Goal: Information Seeking & Learning: Understand process/instructions

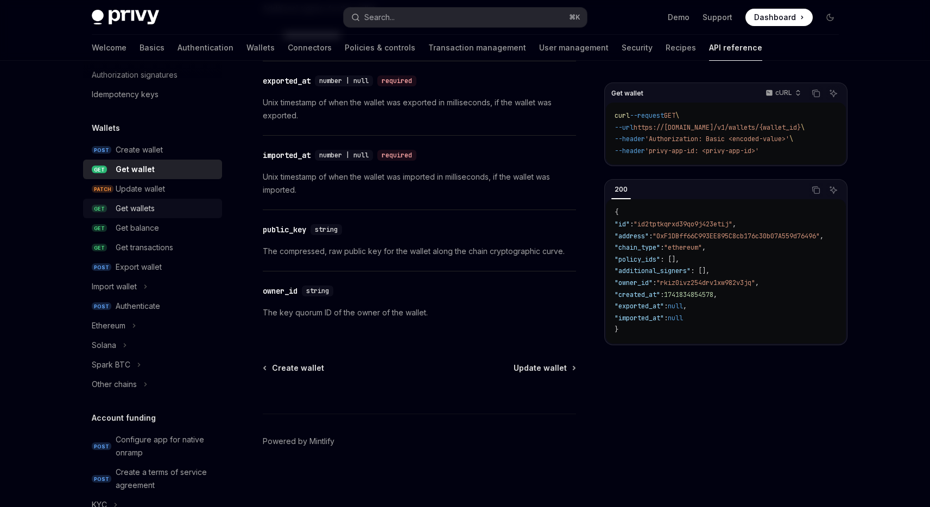
scroll to position [63, 0]
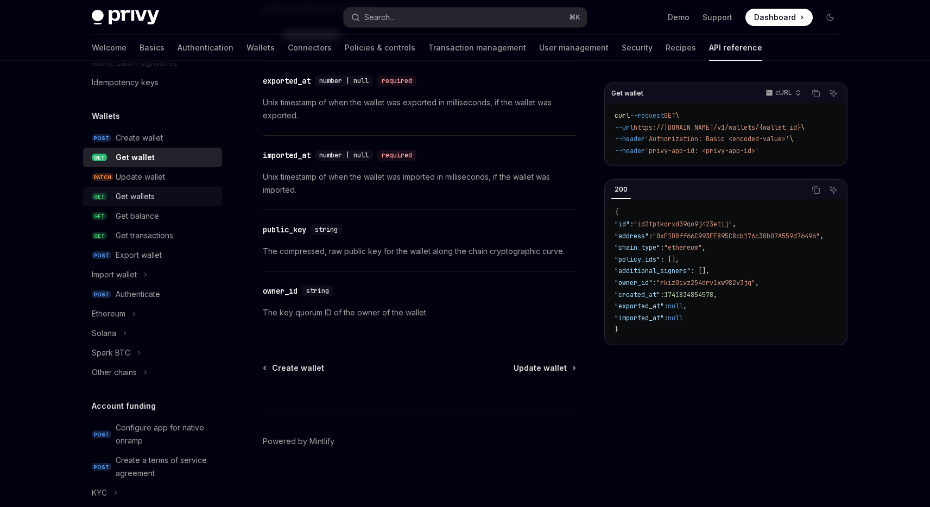
click at [146, 199] on div "Get wallets" at bounding box center [135, 196] width 39 height 13
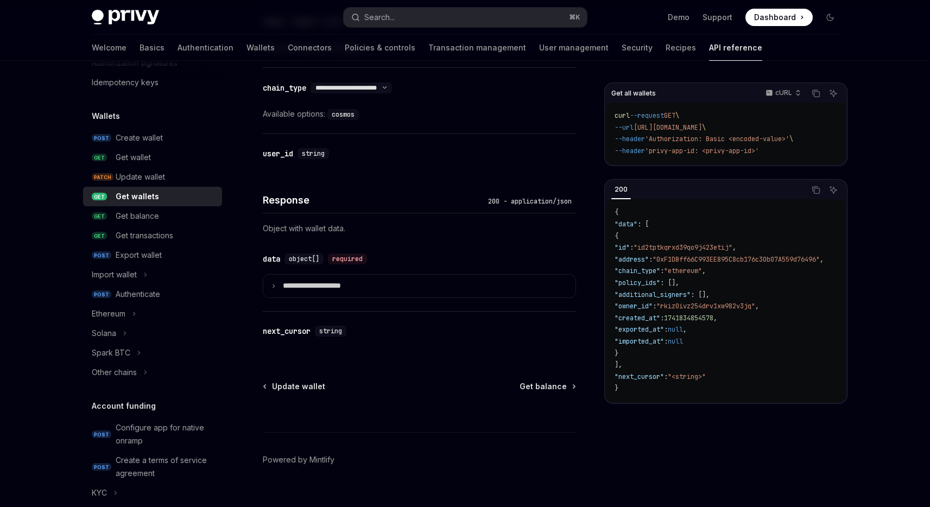
scroll to position [521, 0]
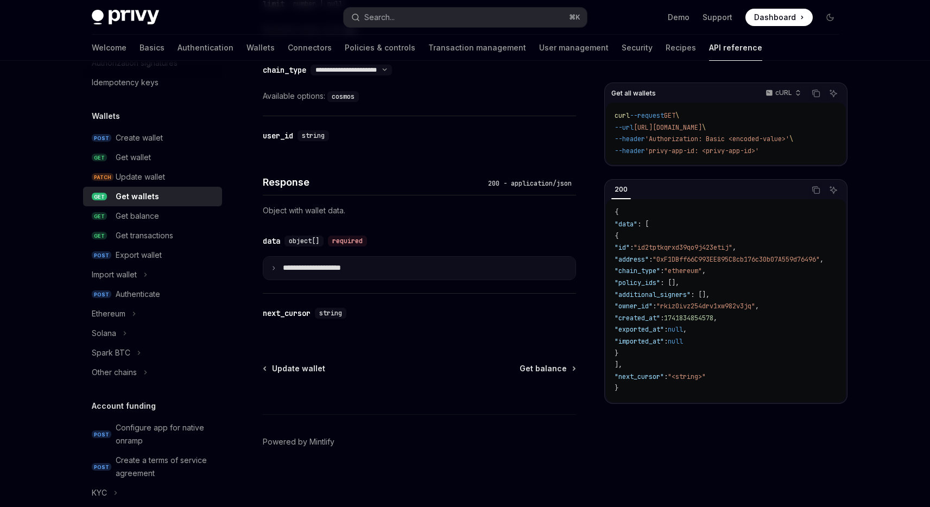
click at [278, 272] on summary "**********" at bounding box center [419, 268] width 312 height 23
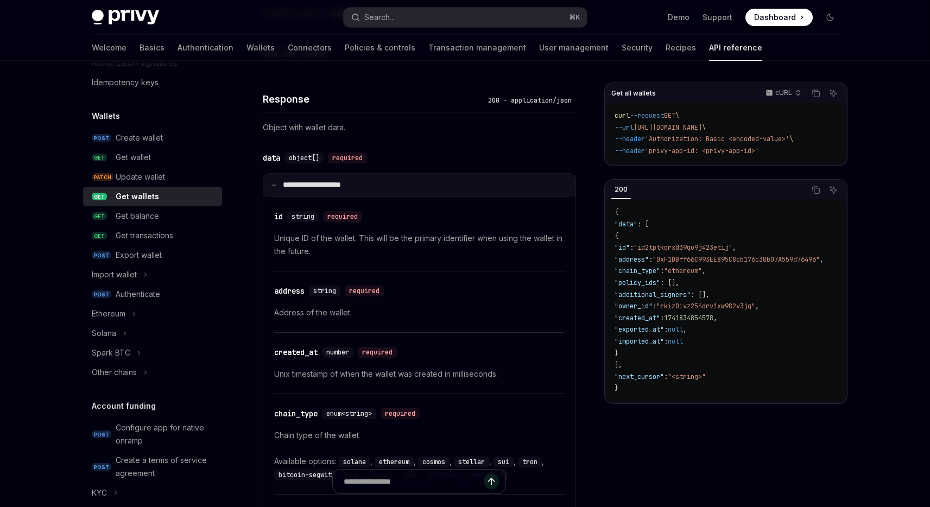
scroll to position [584, 0]
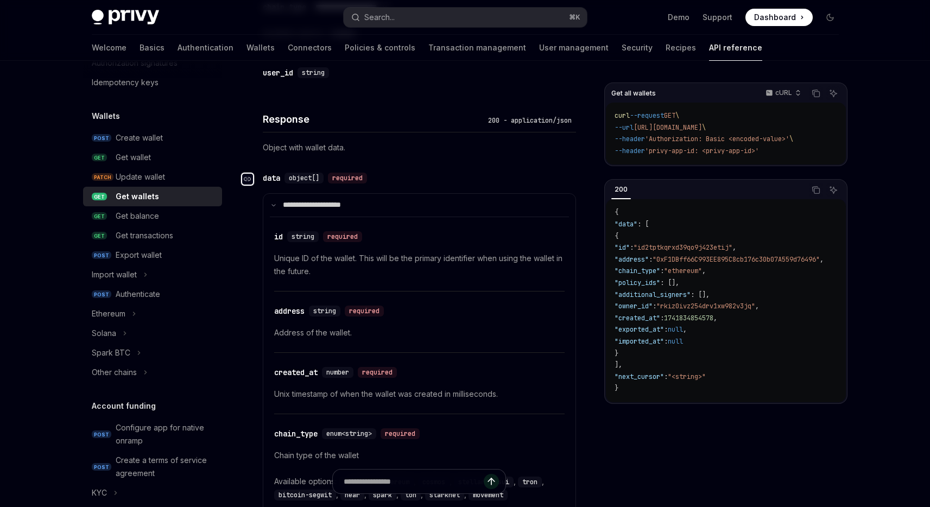
click at [248, 177] on icon "Navigate to header" at bounding box center [248, 179] width 8 height 7
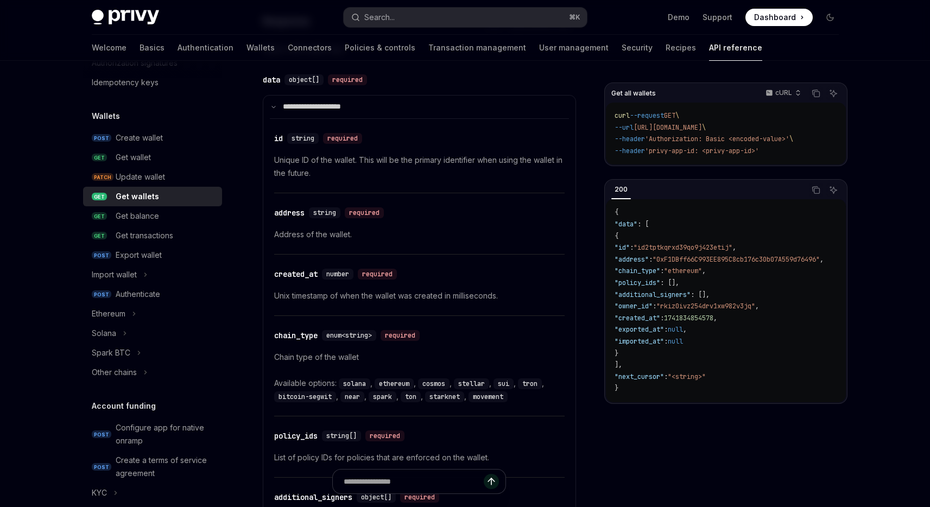
scroll to position [684, 0]
click at [288, 49] on link "Connectors" at bounding box center [310, 48] width 44 height 26
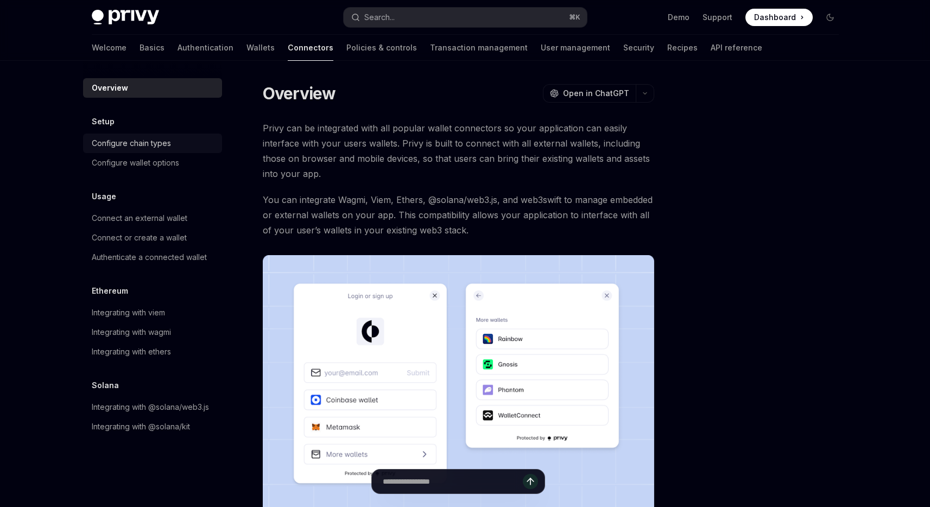
click at [149, 142] on div "Configure chain types" at bounding box center [131, 143] width 79 height 13
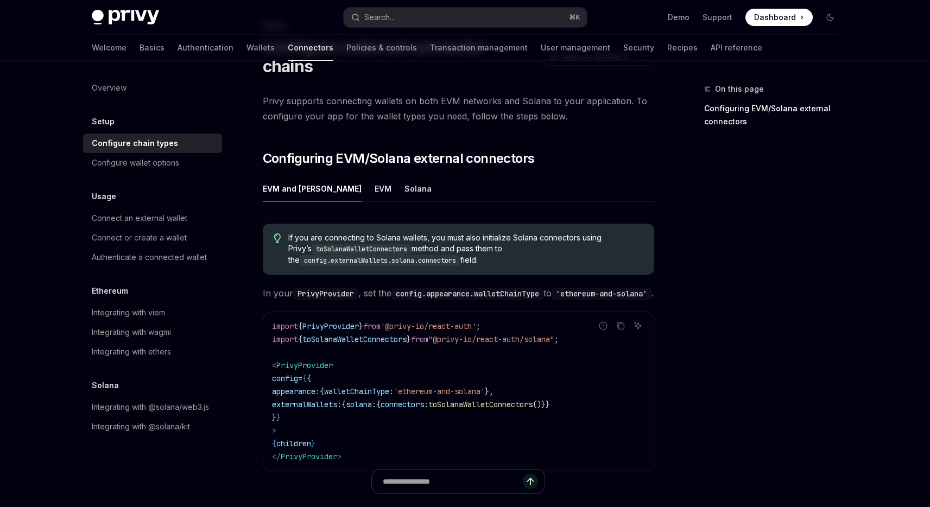
scroll to position [215, 0]
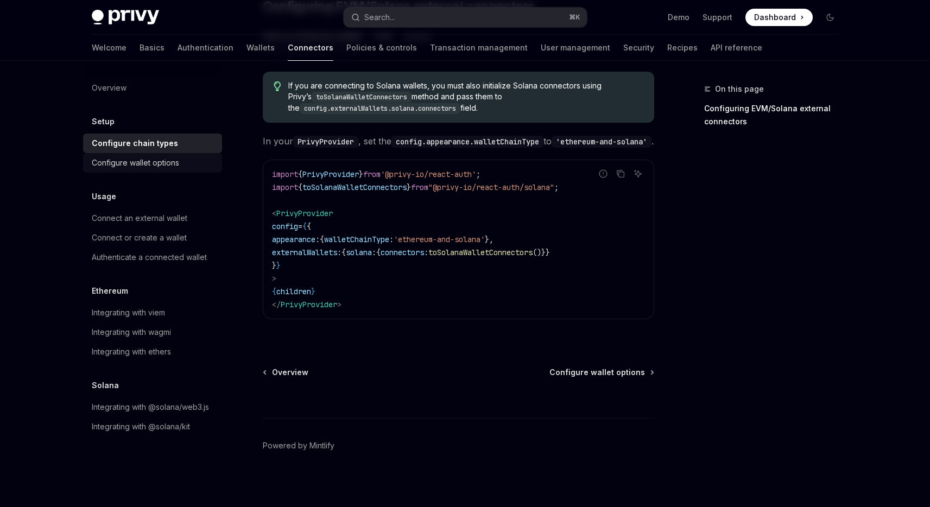
click at [180, 166] on div "Configure wallet options" at bounding box center [154, 162] width 124 height 13
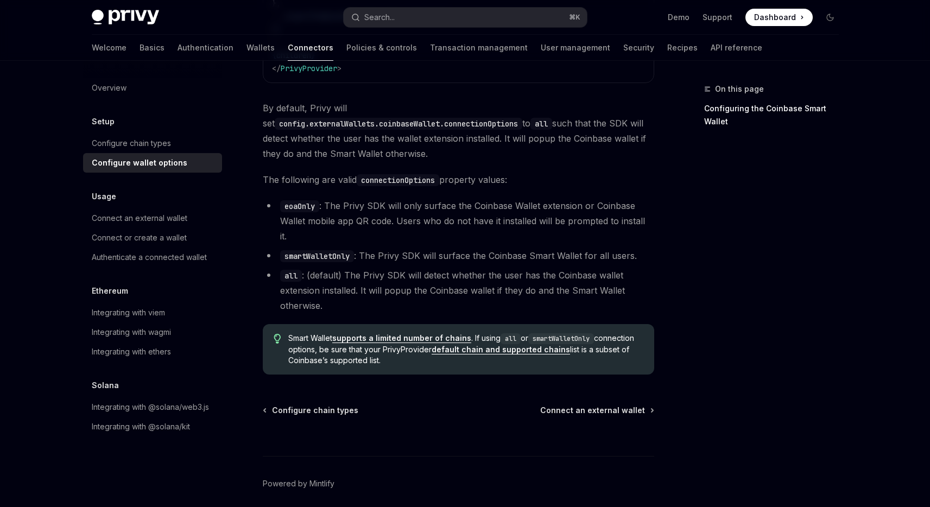
scroll to position [1562, 0]
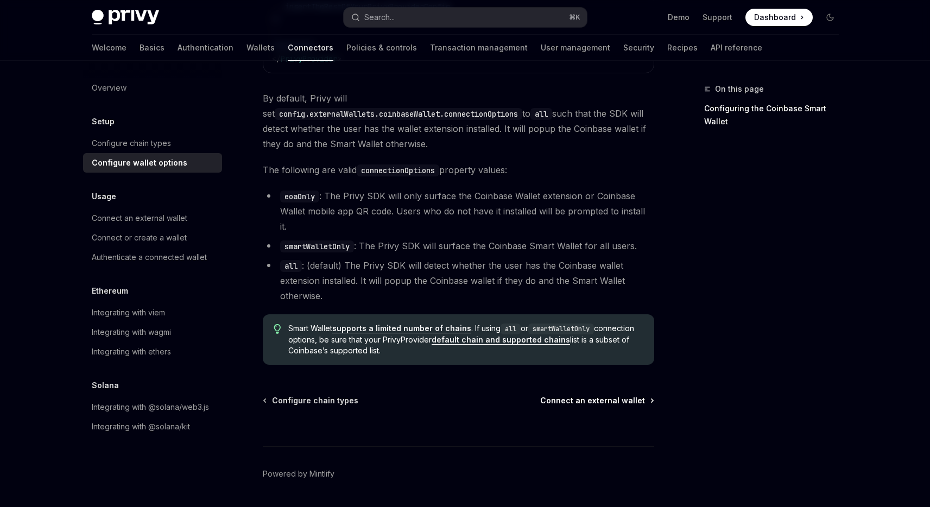
click at [589, 395] on span "Connect an external wallet" at bounding box center [592, 400] width 105 height 11
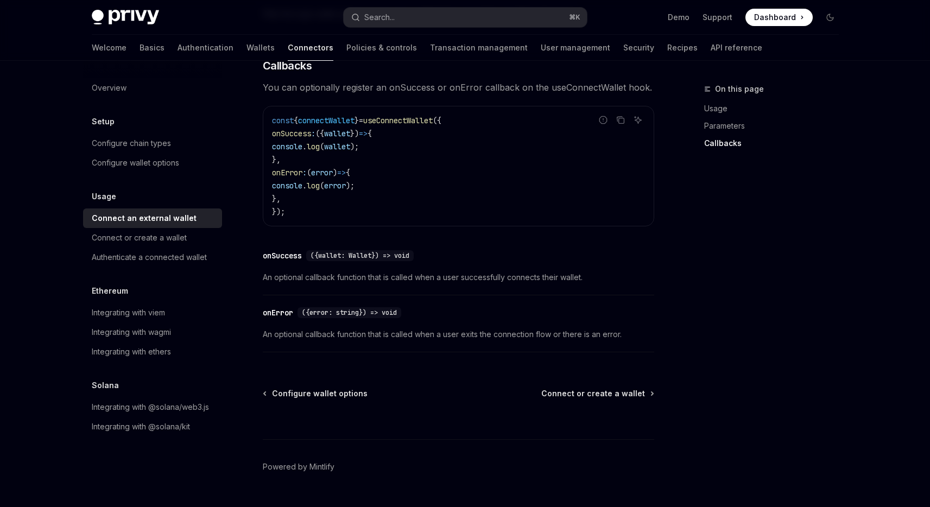
scroll to position [685, 0]
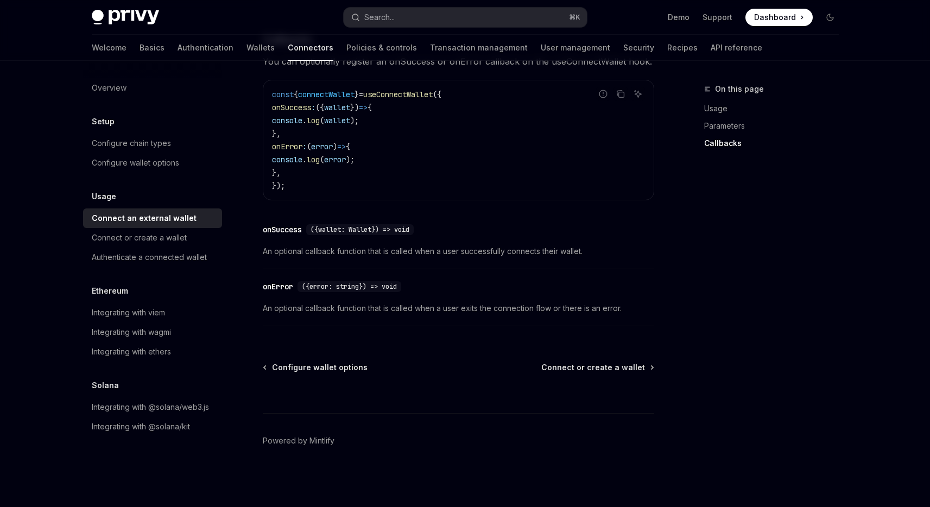
click at [367, 227] on span "({wallet: Wallet}) => void" at bounding box center [360, 229] width 99 height 9
click at [585, 369] on span "Connect or create a wallet" at bounding box center [593, 367] width 104 height 11
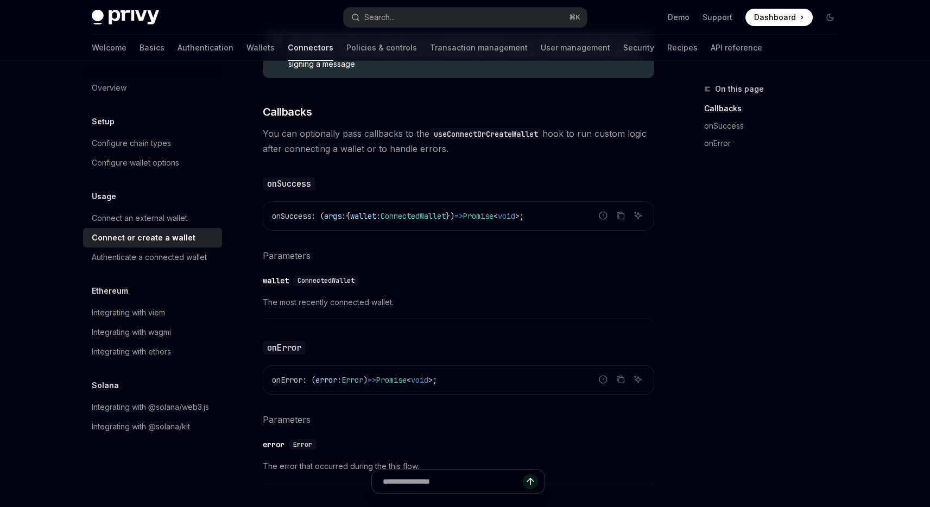
scroll to position [555, 0]
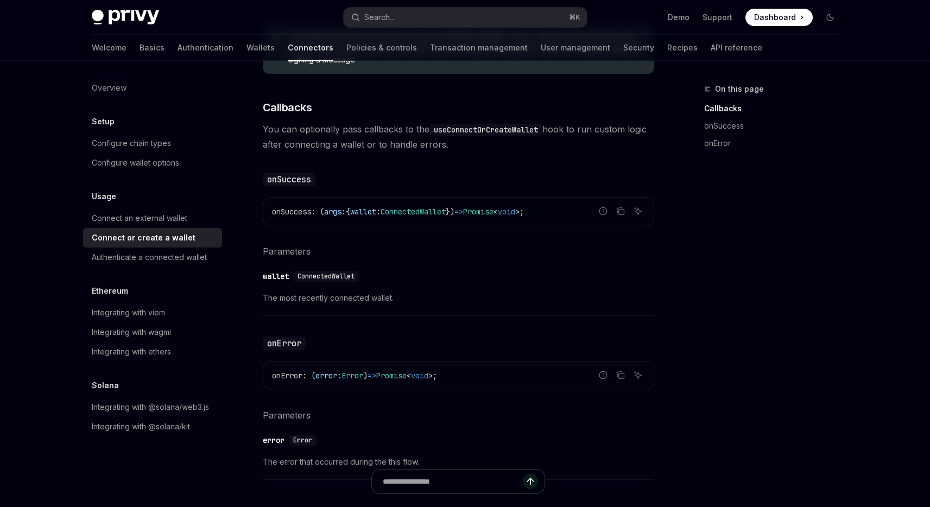
click at [283, 281] on div "​ wallet ConnectedWallet" at bounding box center [453, 276] width 381 height 13
click at [281, 276] on div "wallet" at bounding box center [276, 276] width 26 height 11
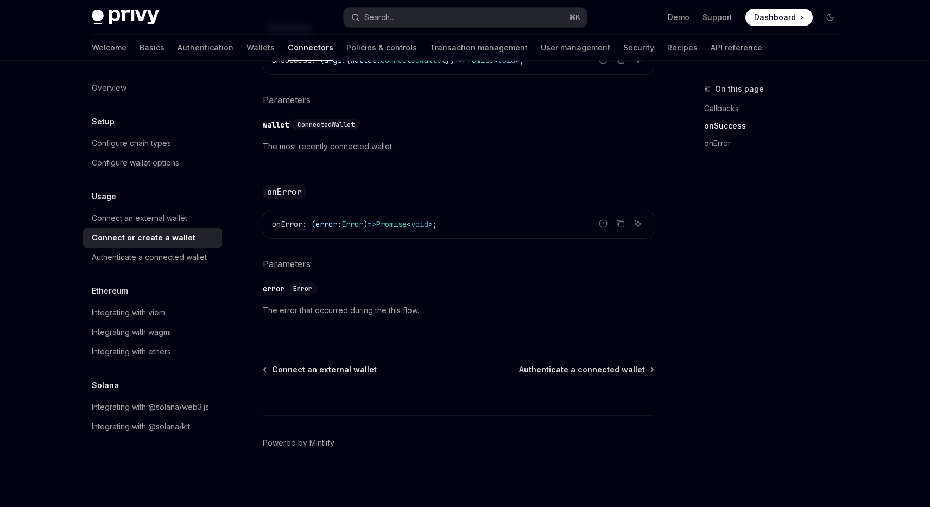
scroll to position [708, 0]
click at [196, 262] on div "Authenticate a connected wallet" at bounding box center [149, 257] width 115 height 13
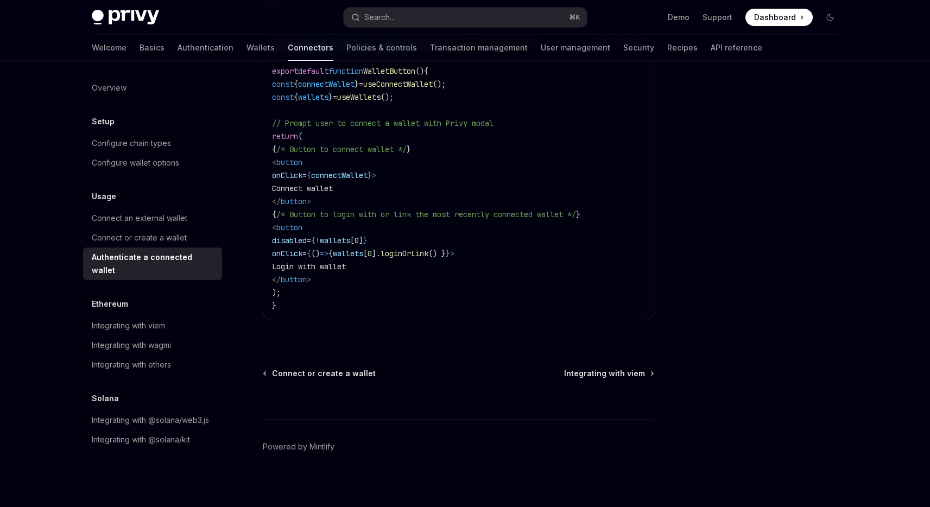
scroll to position [654, 0]
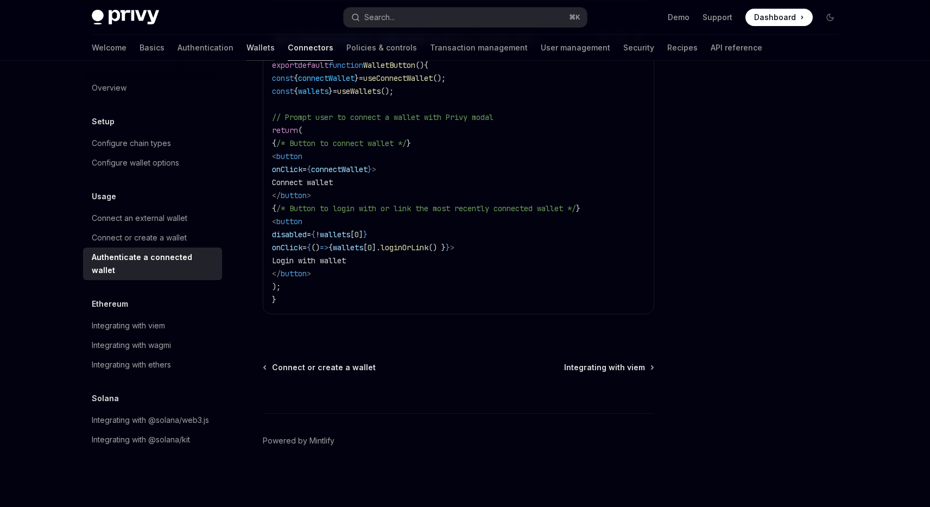
click at [247, 51] on link "Wallets" at bounding box center [261, 48] width 28 height 26
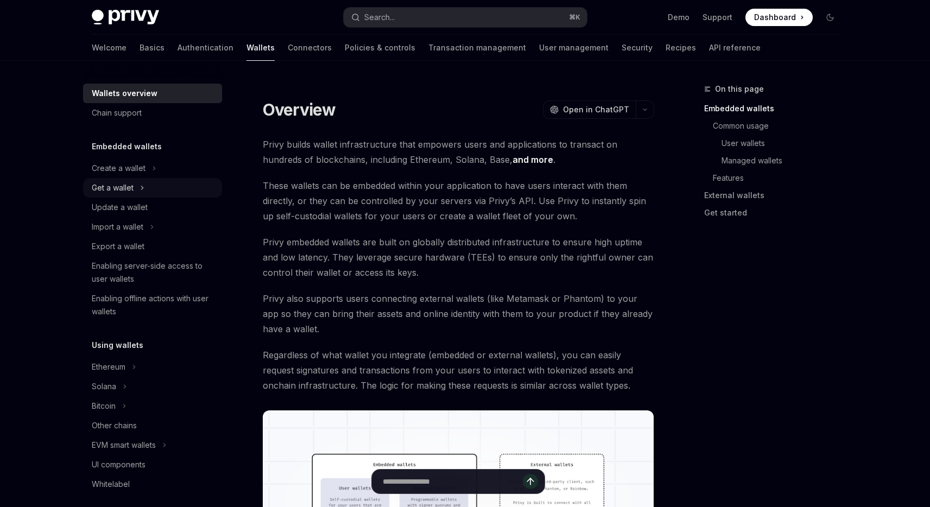
click at [141, 194] on button "Get a wallet" at bounding box center [152, 188] width 139 height 20
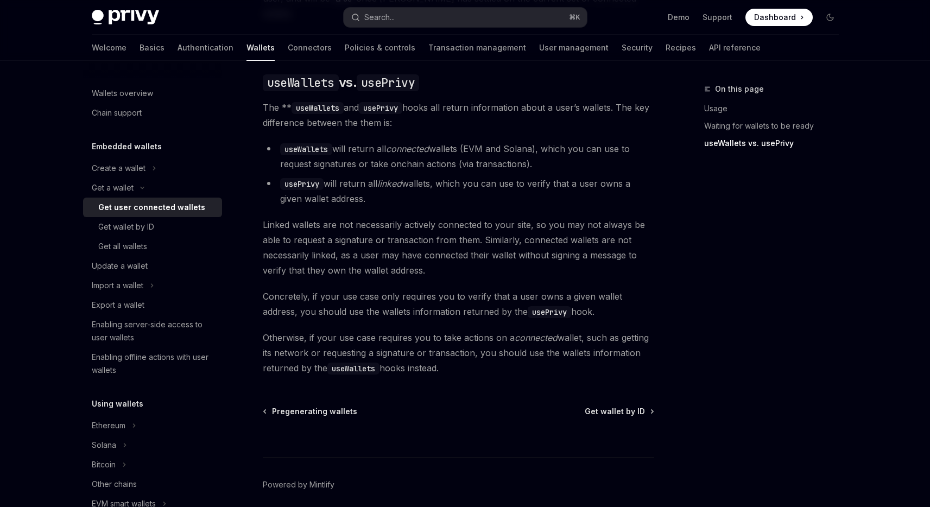
scroll to position [909, 0]
click at [138, 249] on div "Get all wallets" at bounding box center [122, 246] width 49 height 13
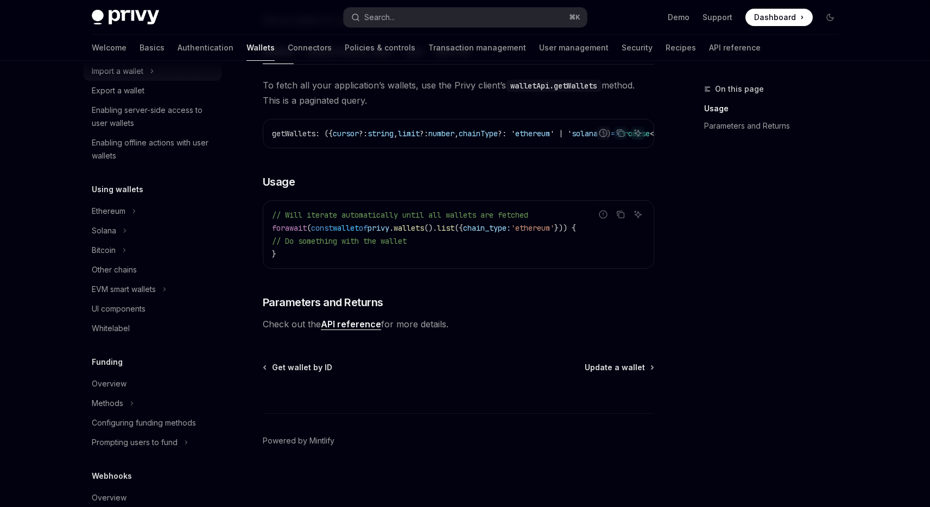
scroll to position [268, 0]
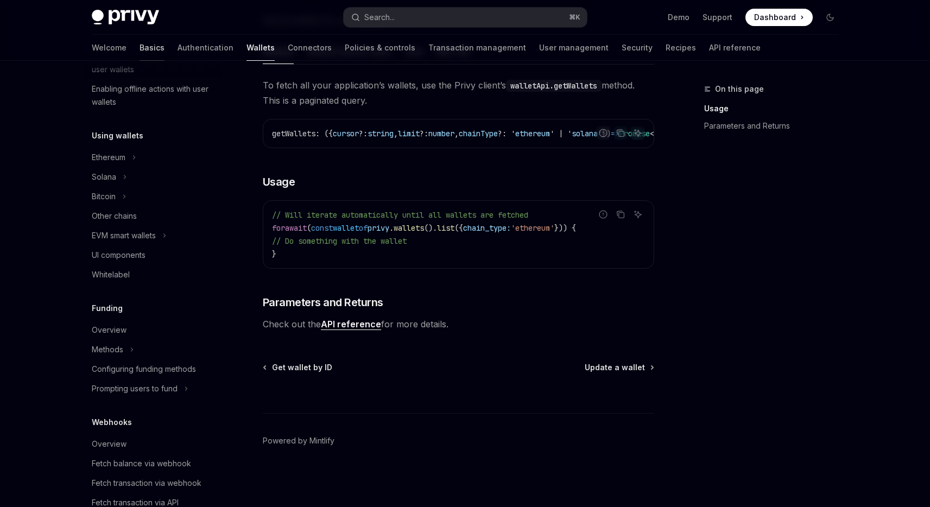
click at [140, 48] on link "Basics" at bounding box center [152, 48] width 25 height 26
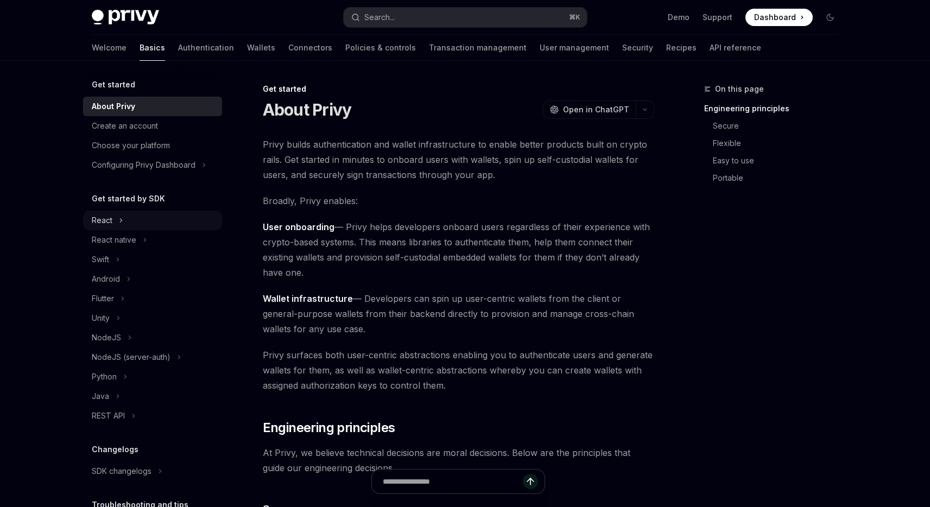
click at [125, 225] on button "React" at bounding box center [152, 221] width 139 height 20
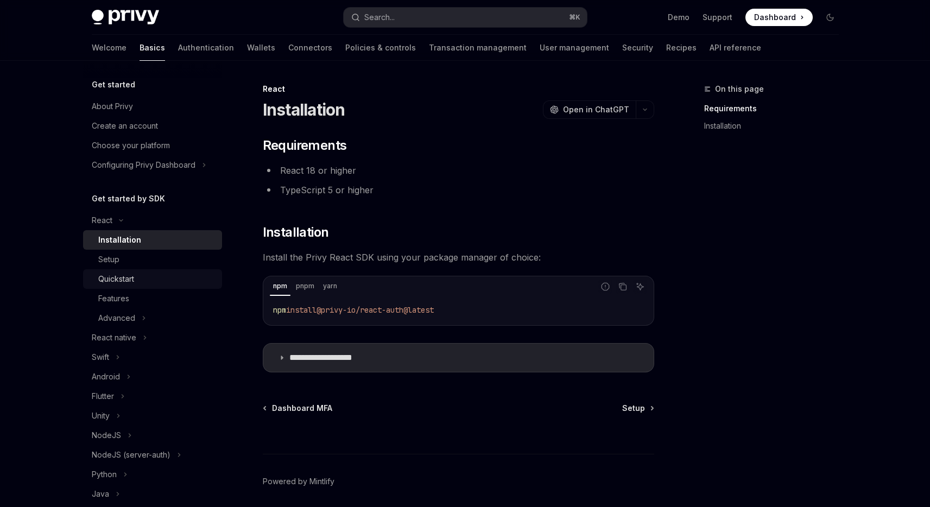
click at [129, 283] on div "Quickstart" at bounding box center [116, 279] width 36 height 13
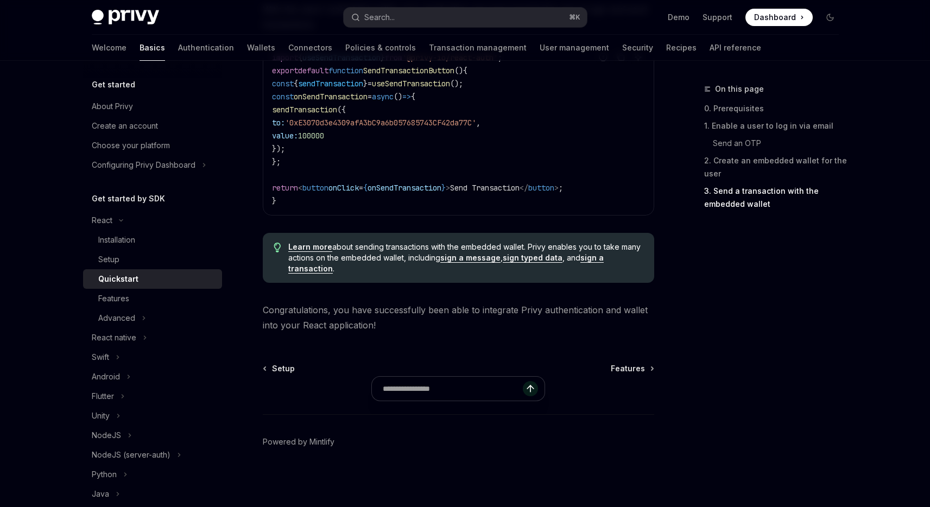
scroll to position [1082, 0]
click at [170, 302] on div "Features" at bounding box center [156, 298] width 117 height 13
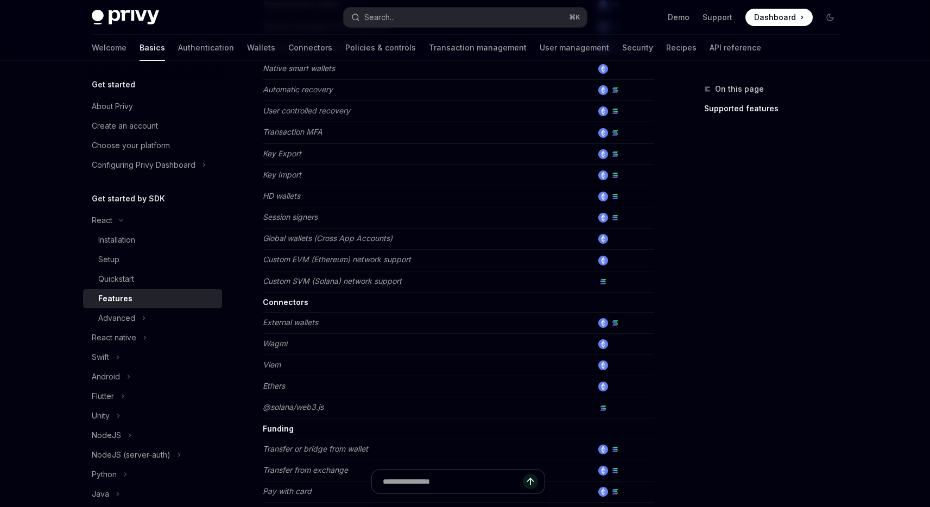
scroll to position [662, 0]
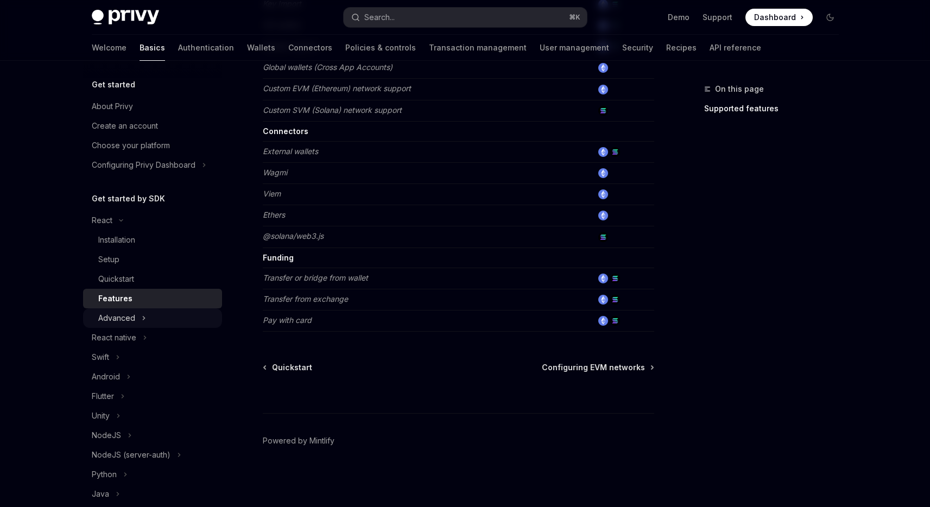
click at [193, 319] on button "Advanced" at bounding box center [152, 318] width 139 height 20
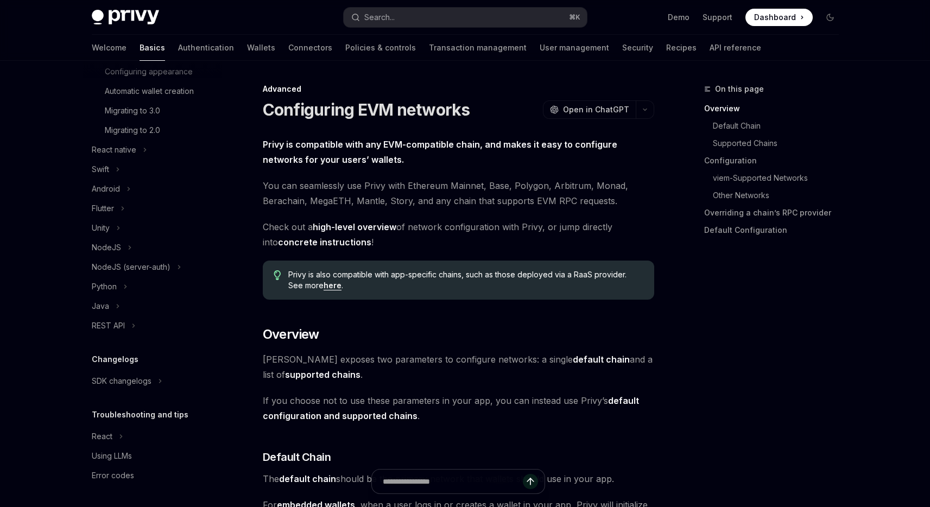
scroll to position [318, 0]
click at [710, 39] on link "API reference" at bounding box center [736, 48] width 52 height 26
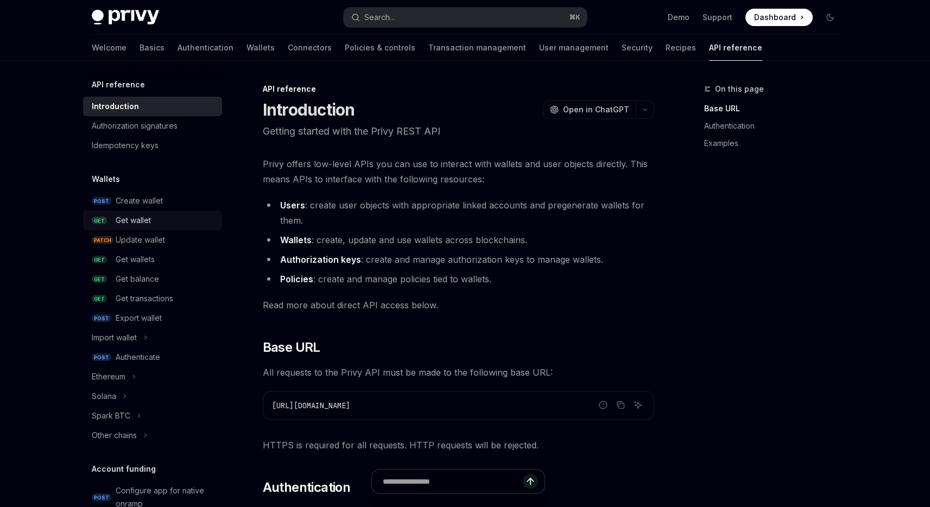
click at [143, 217] on div "Get wallet" at bounding box center [133, 220] width 35 height 13
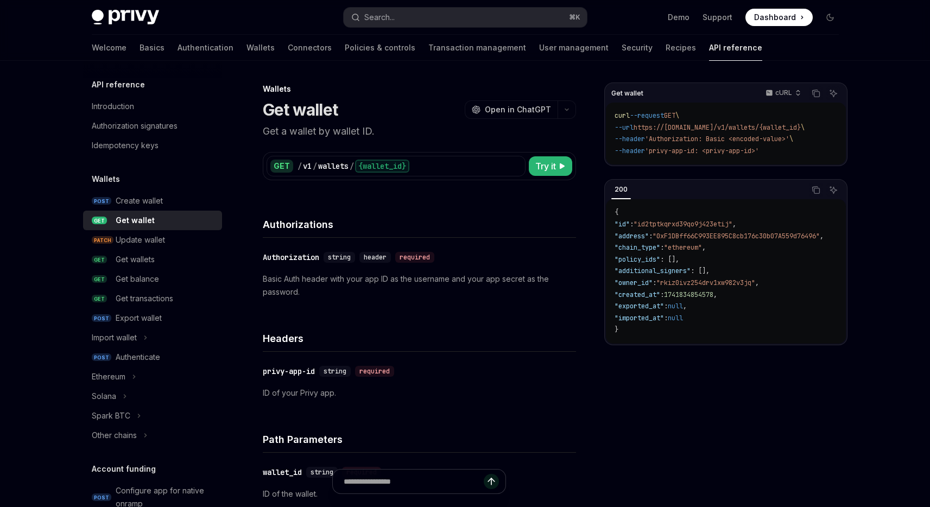
type textarea "*"
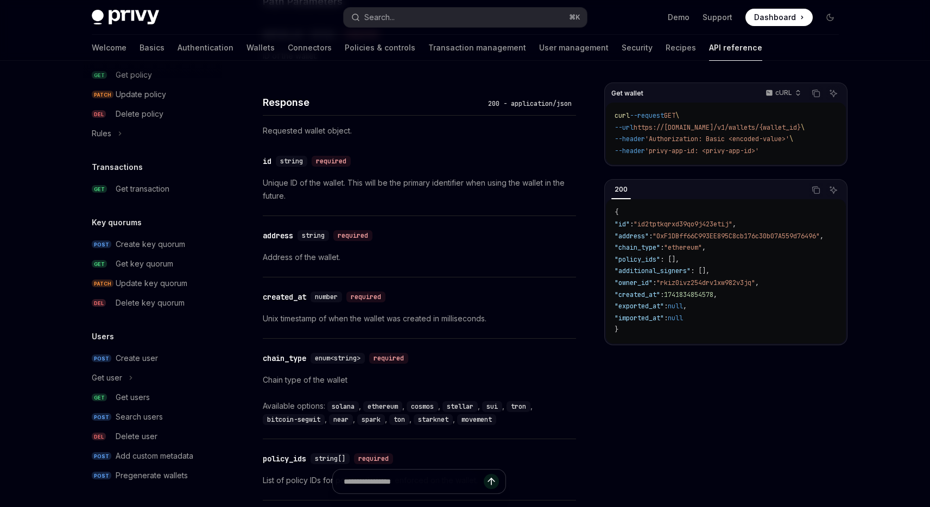
scroll to position [414, 0]
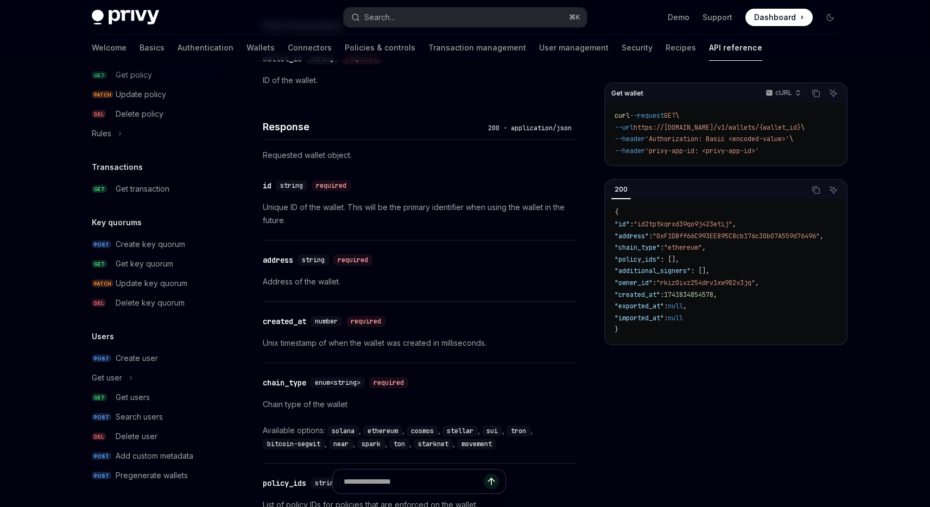
click at [291, 126] on h4 "Response" at bounding box center [373, 126] width 221 height 15
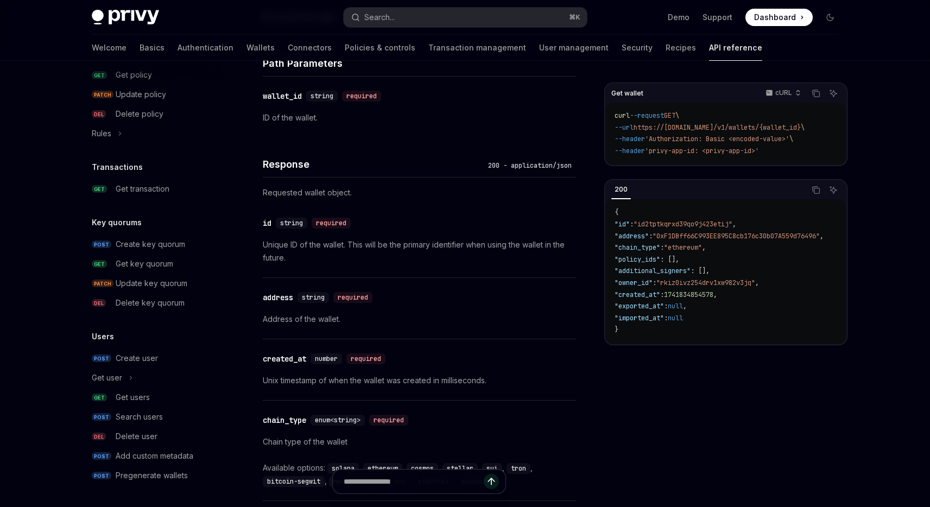
scroll to position [369, 0]
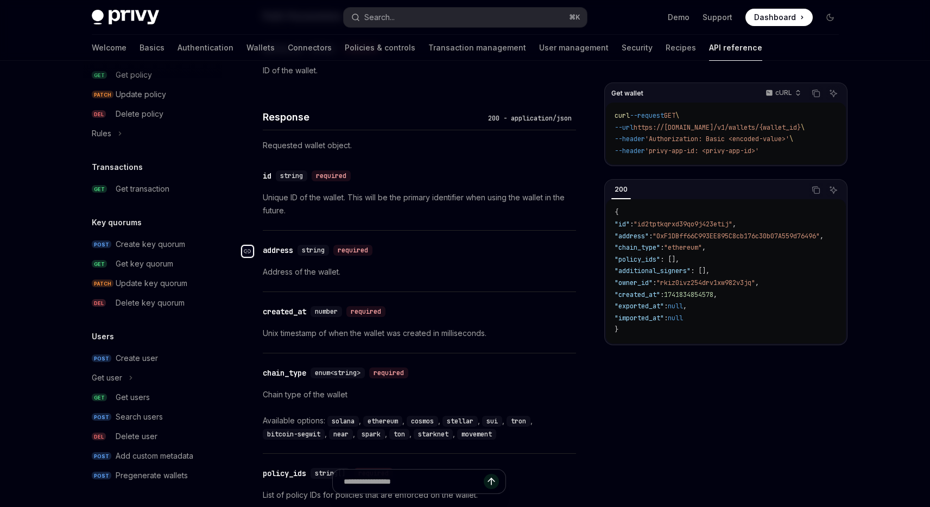
click at [249, 252] on icon "Navigate to header" at bounding box center [248, 251] width 8 height 7
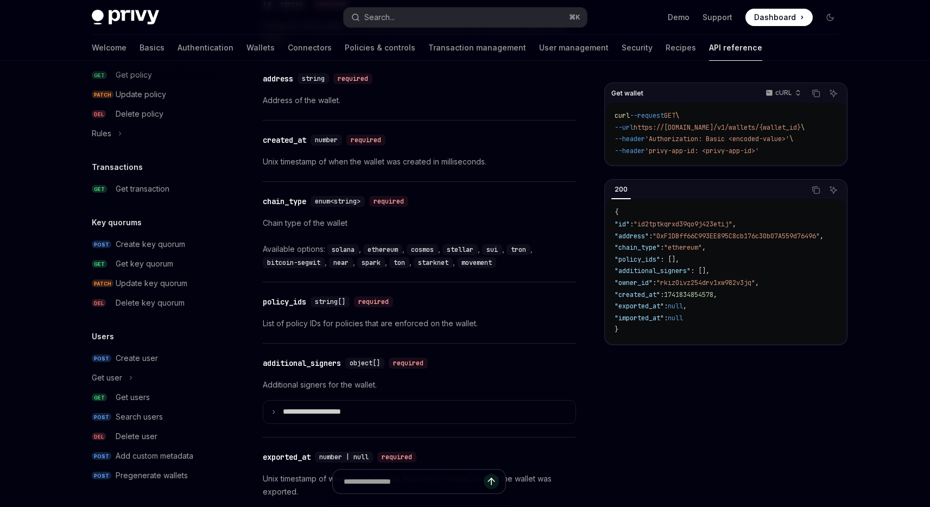
scroll to position [596, 0]
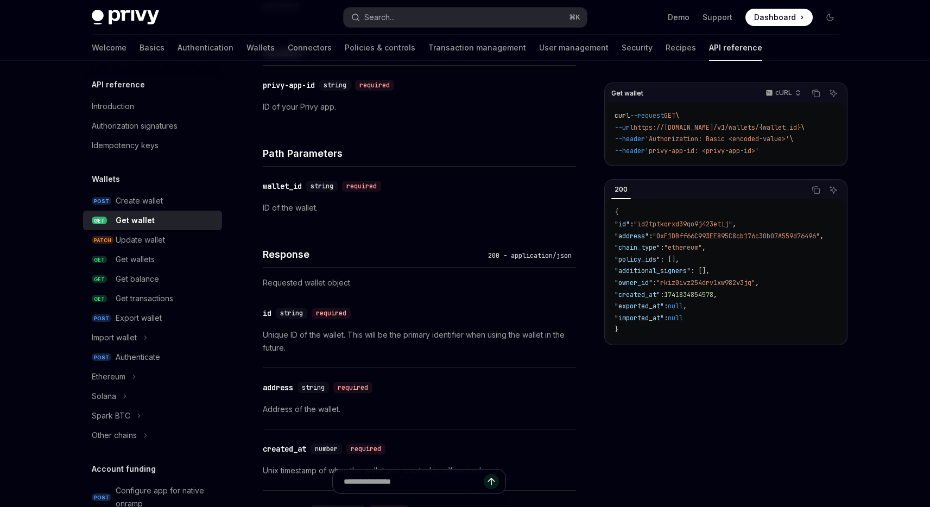
scroll to position [430, 0]
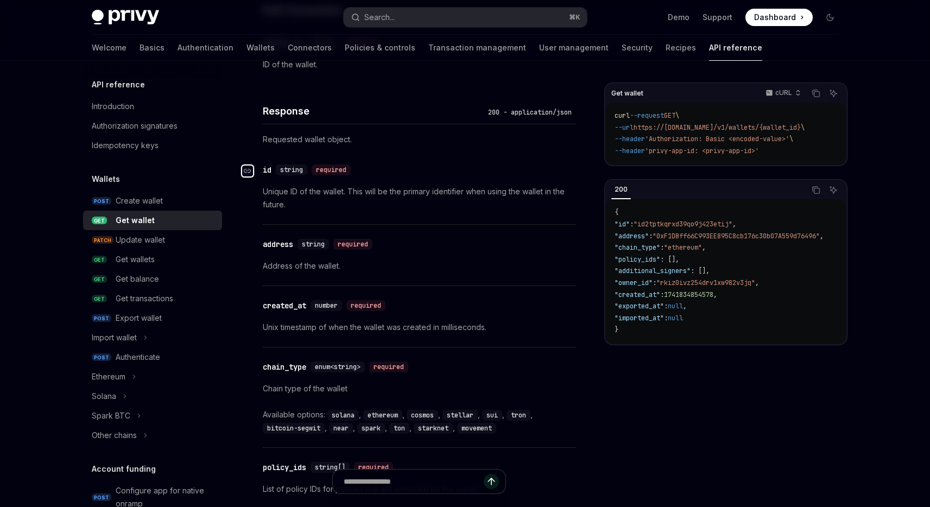
click at [250, 172] on icon "Navigate to header" at bounding box center [248, 171] width 8 height 4
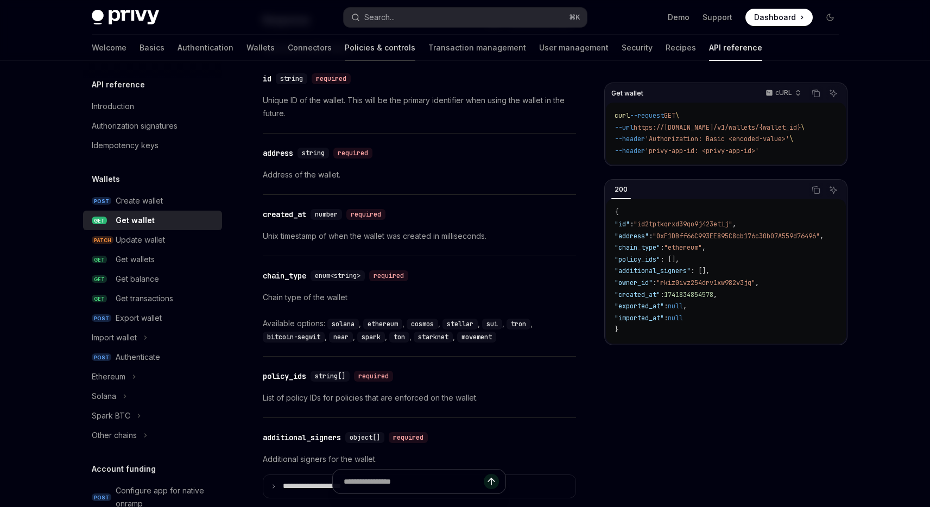
scroll to position [521, 0]
